Goal: Task Accomplishment & Management: Use online tool/utility

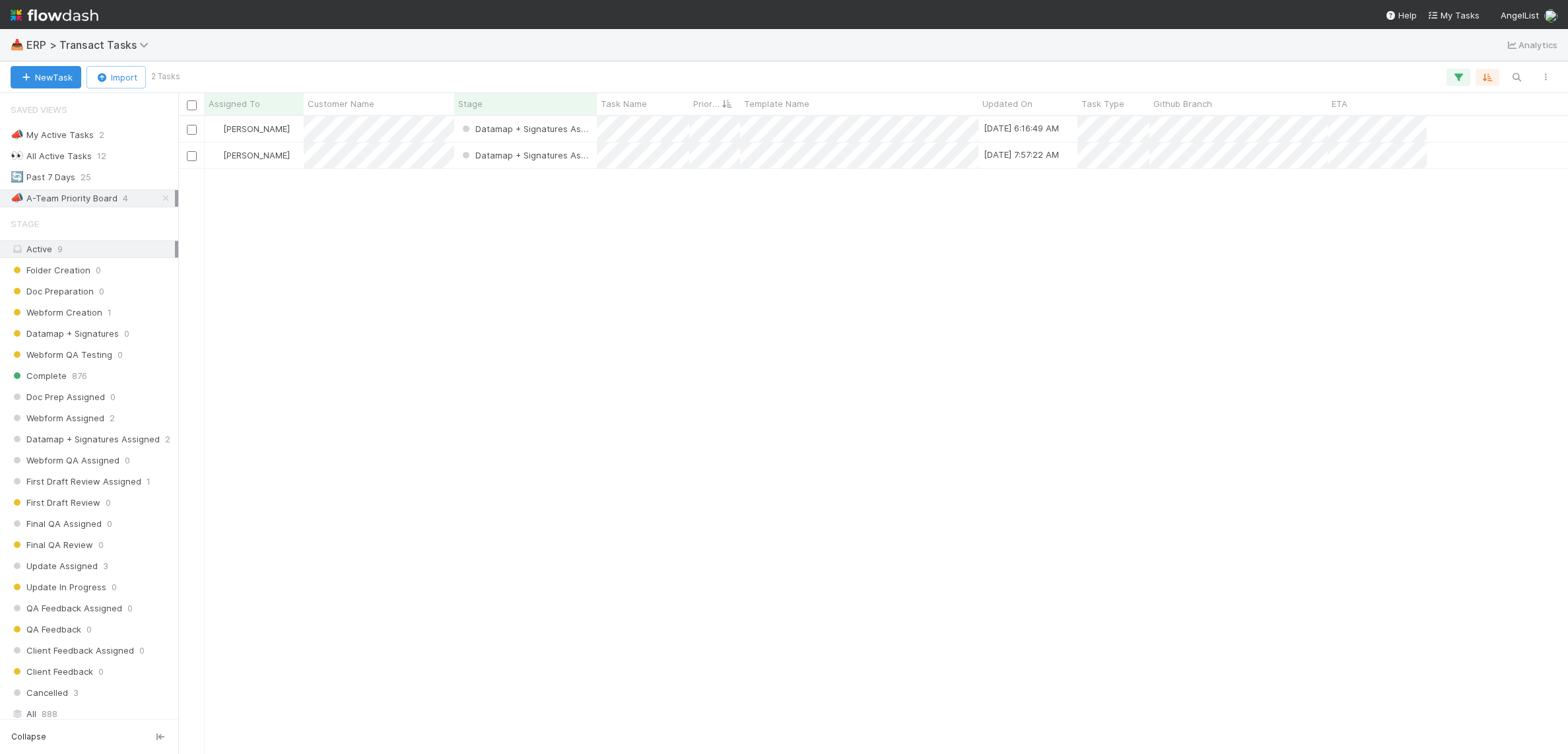
scroll to position [638, 1390]
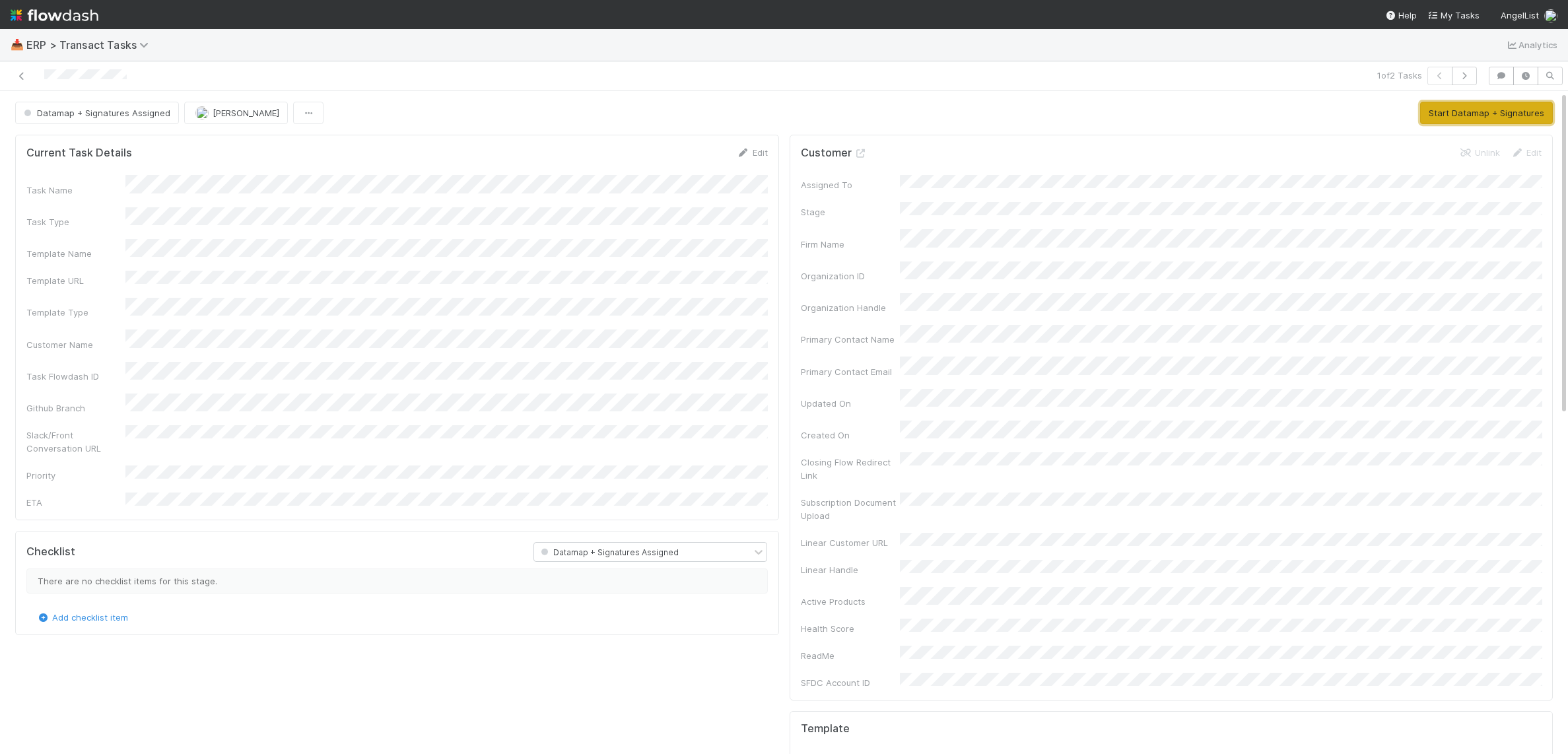
click at [1471, 114] on button "Start Datamap + Signatures" at bounding box center [1486, 113] width 132 height 22
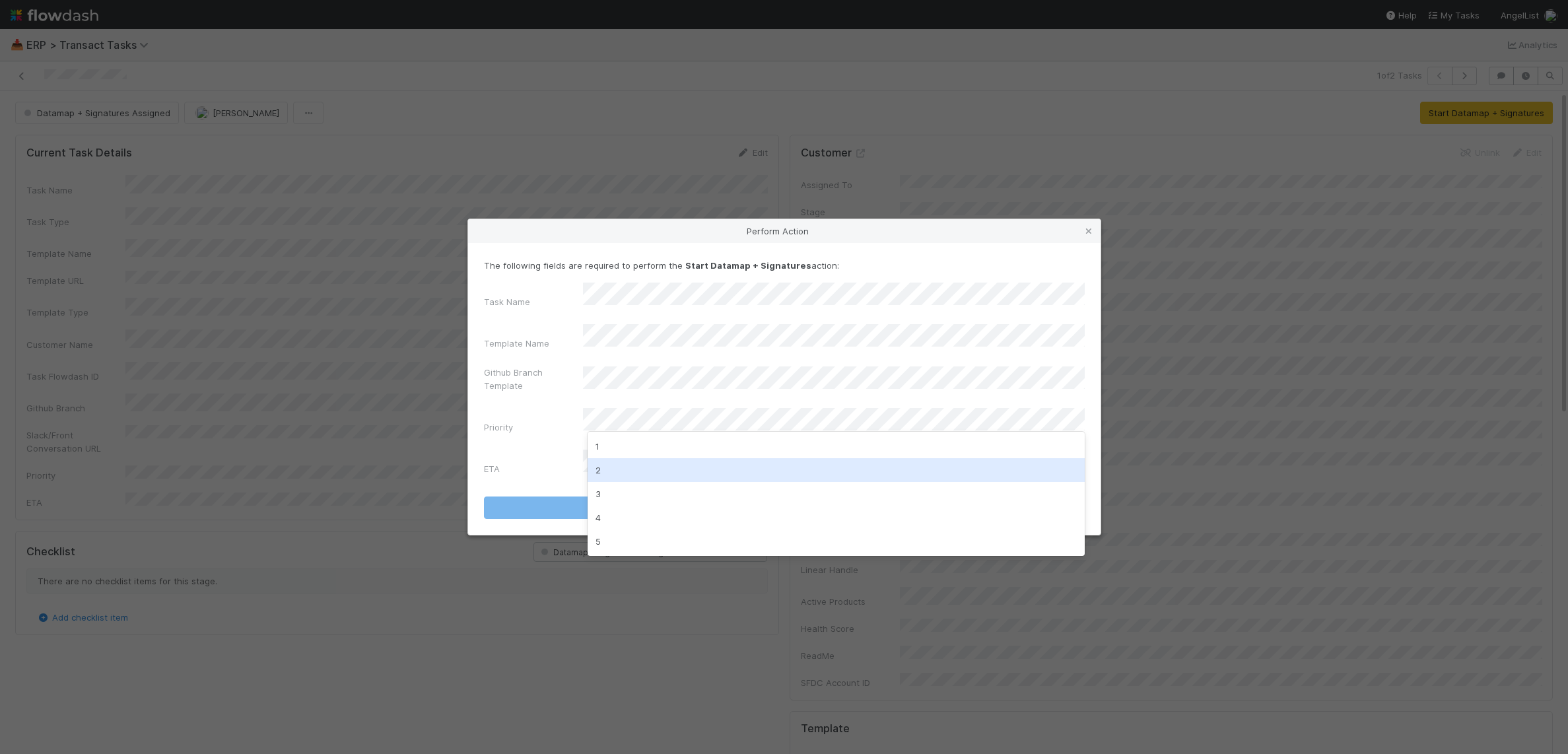
click at [622, 466] on div "2" at bounding box center [836, 470] width 497 height 24
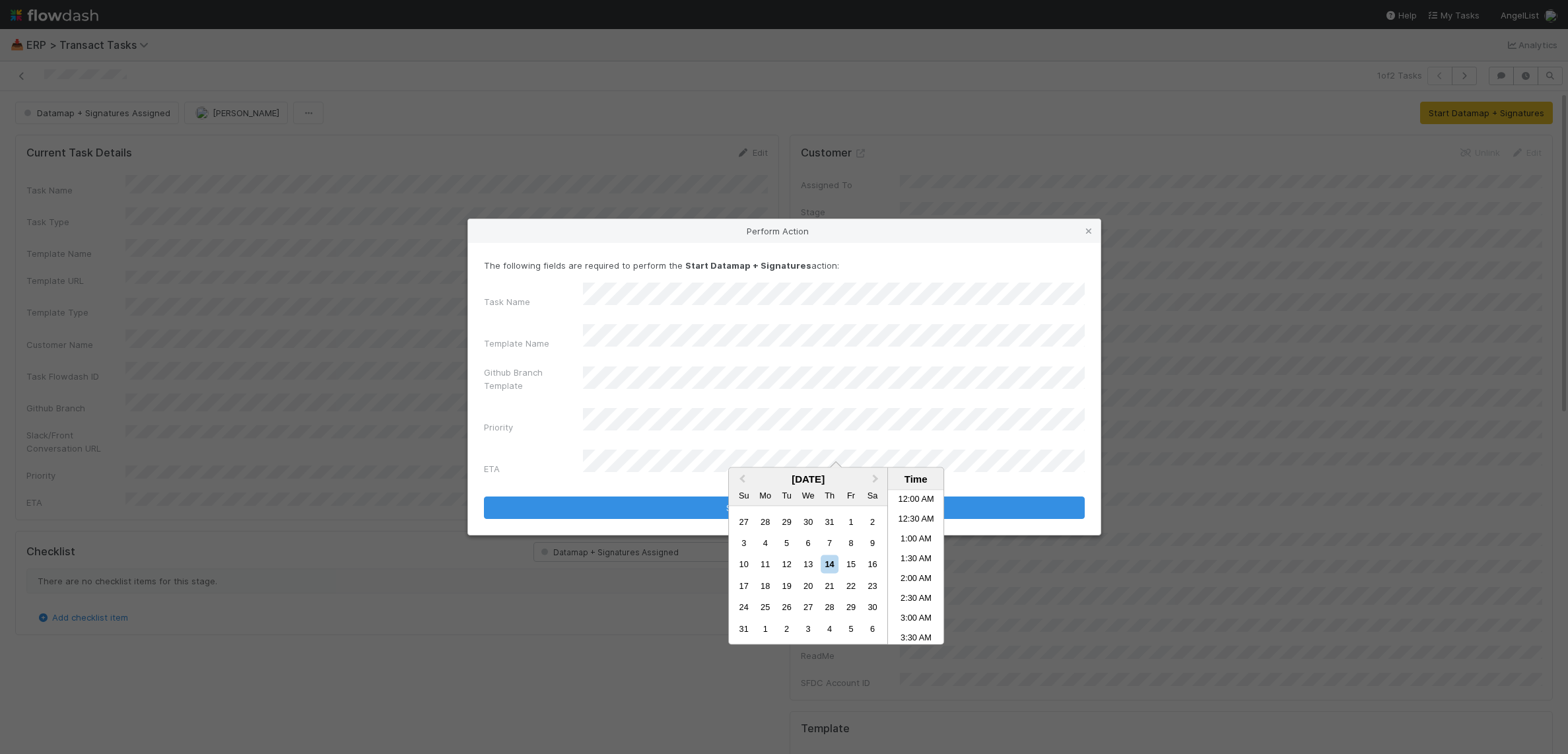
scroll to position [725, 0]
click at [856, 560] on div "15" at bounding box center [850, 563] width 18 height 18
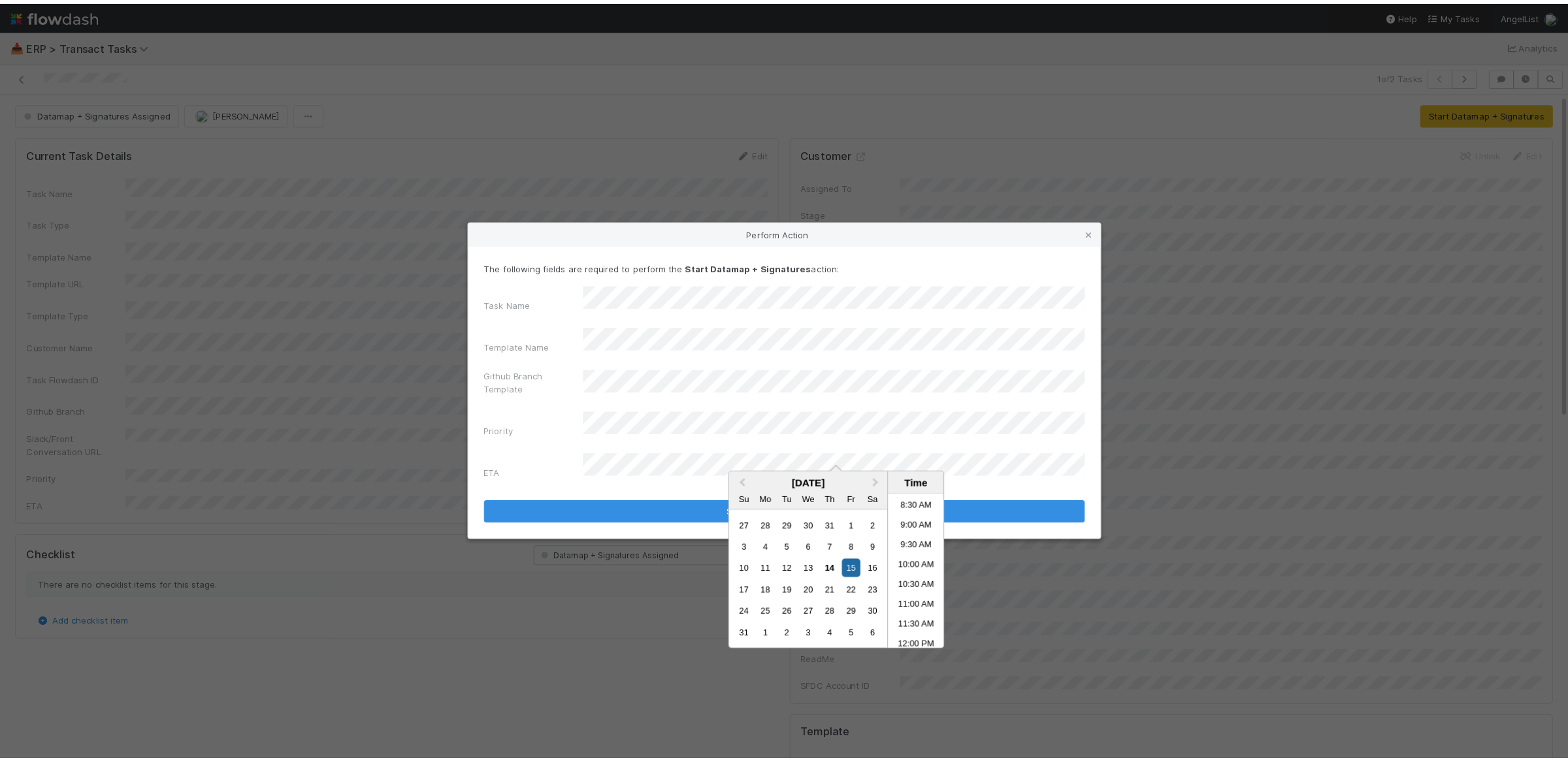
scroll to position [0, 0]
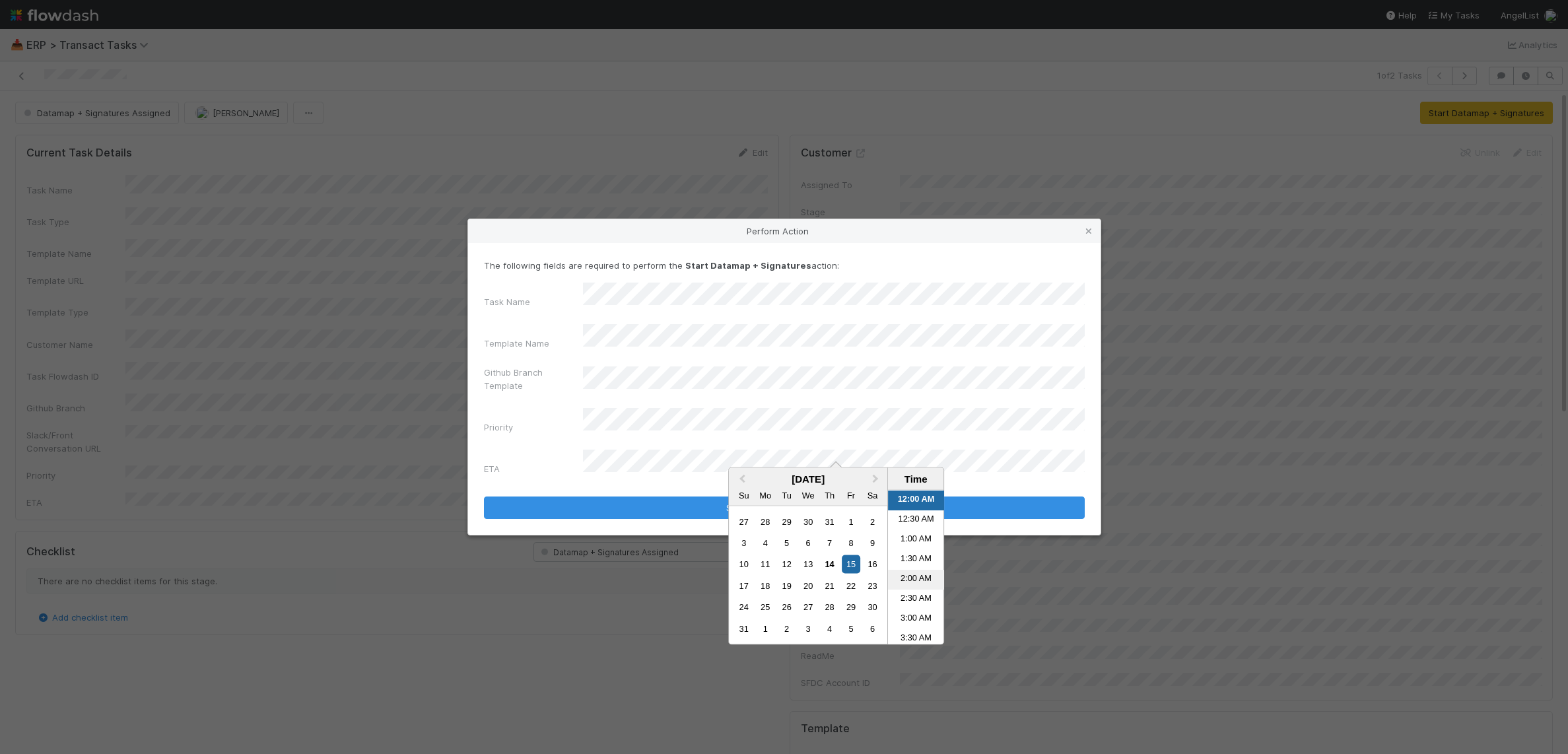
click at [918, 577] on li "2:00 AM" at bounding box center [916, 580] width 56 height 20
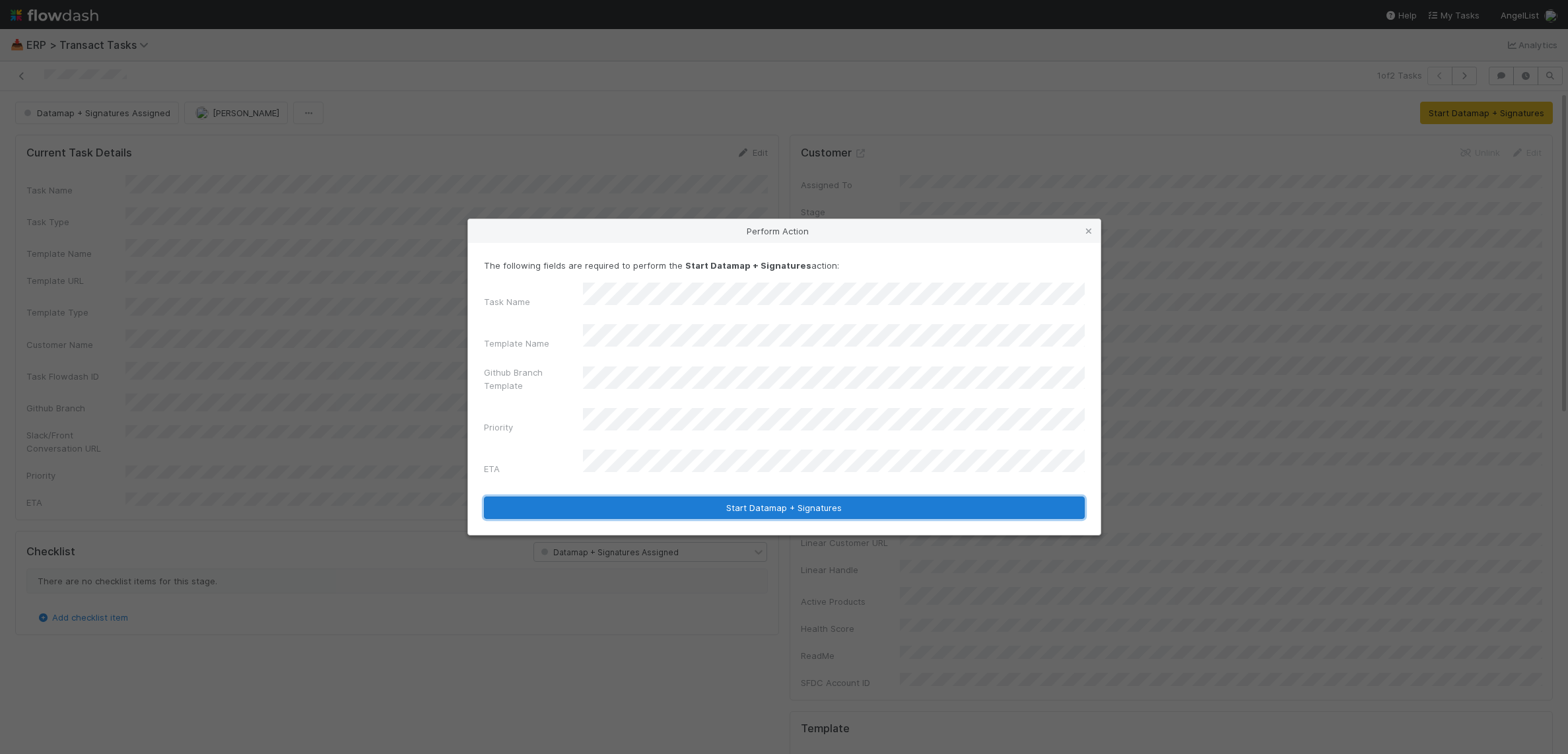
click at [888, 496] on button "Start Datamap + Signatures" at bounding box center [784, 507] width 601 height 22
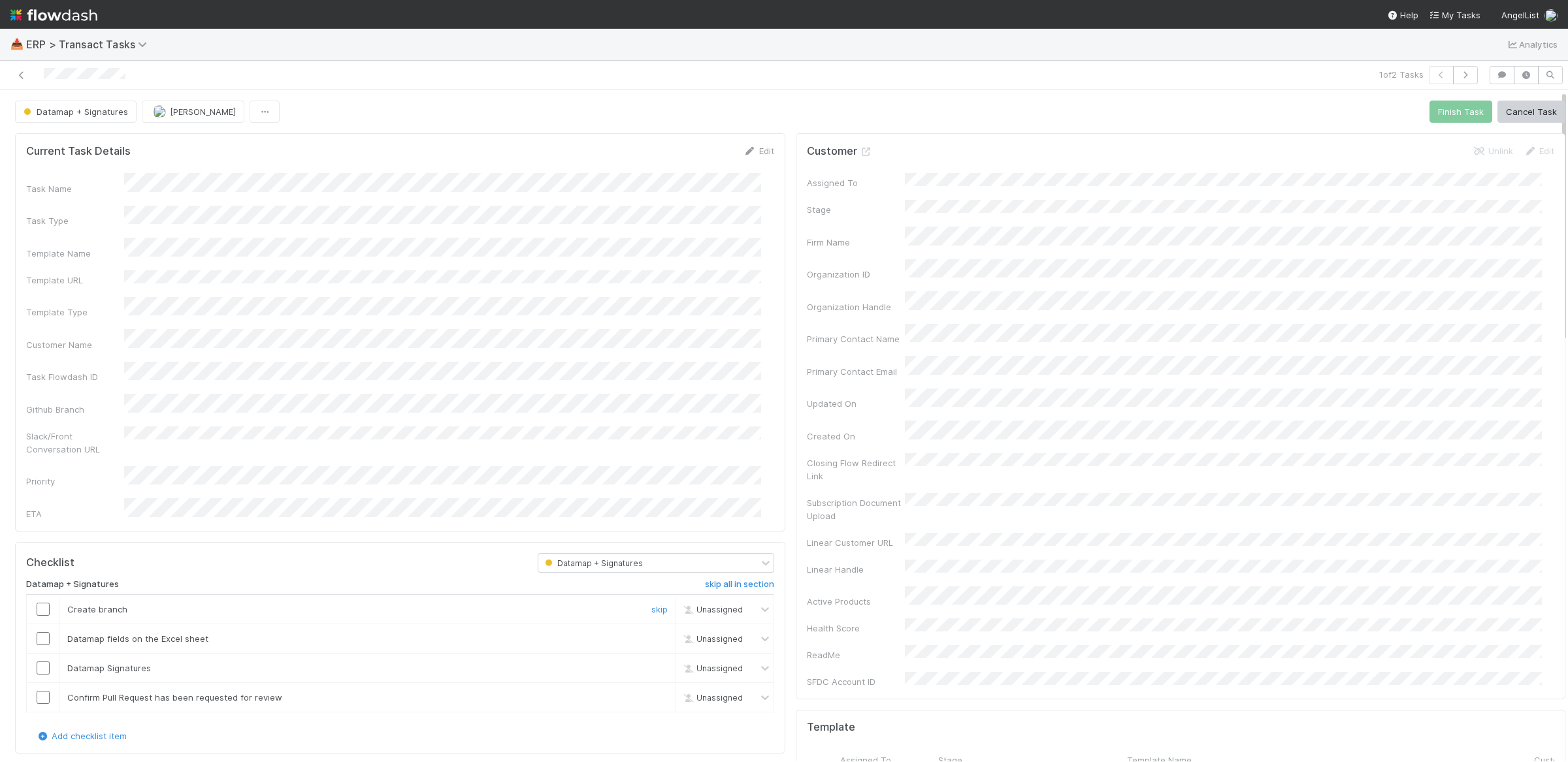
click at [46, 603] on input "checkbox" at bounding box center [43, 609] width 13 height 13
